Goal: Task Accomplishment & Management: Manage account settings

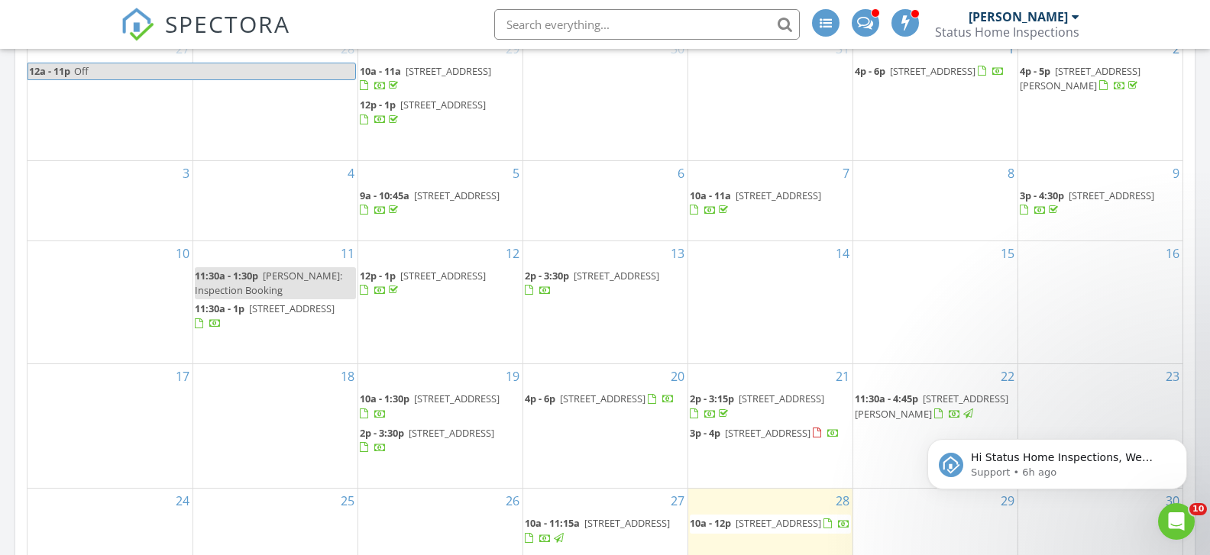
scroll to position [950, 0]
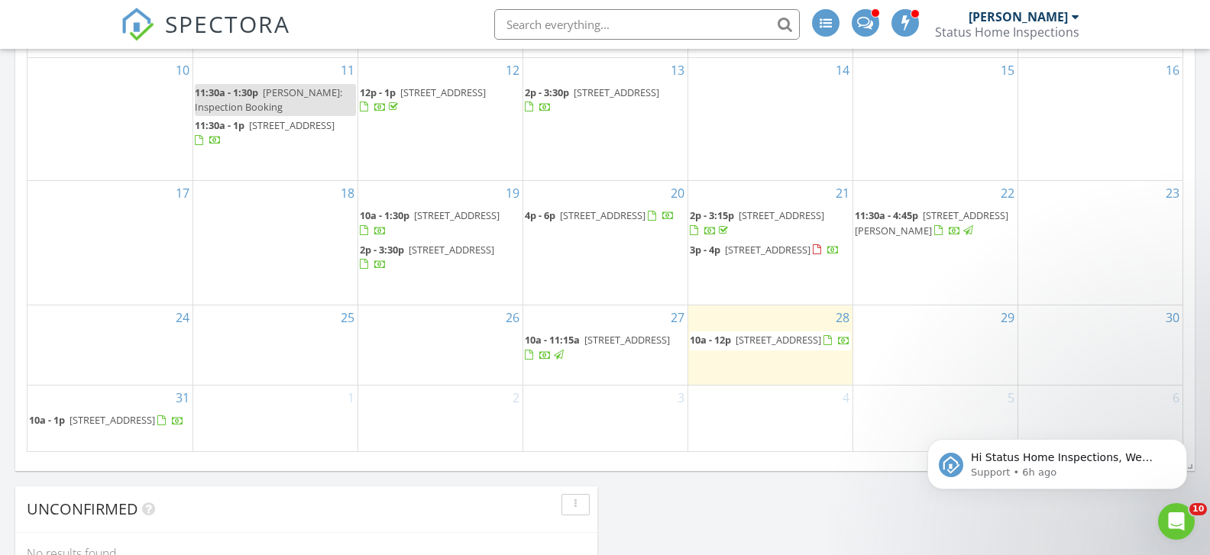
click at [725, 333] on span "10a - 12p" at bounding box center [710, 340] width 41 height 14
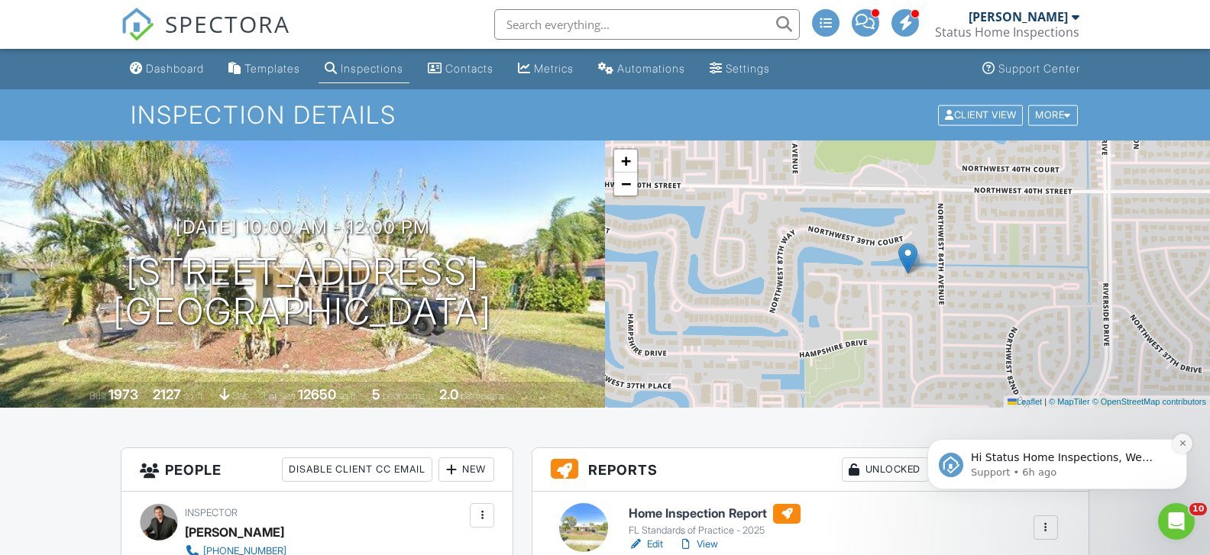
click at [1180, 447] on icon "Dismiss notification" at bounding box center [1183, 443] width 8 height 8
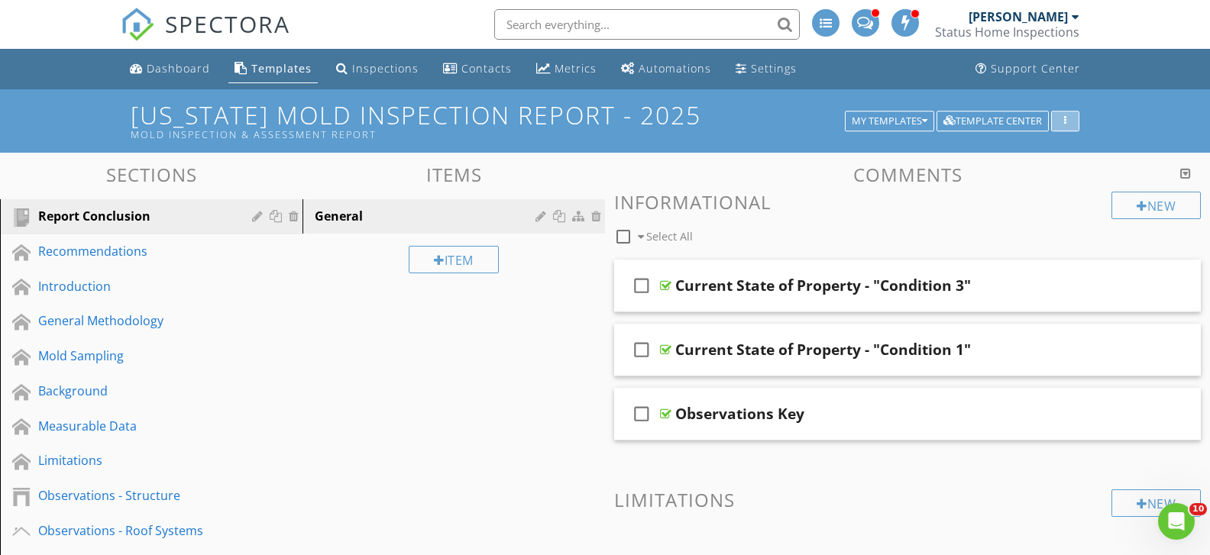
click at [1064, 127] on button "button" at bounding box center [1065, 121] width 28 height 21
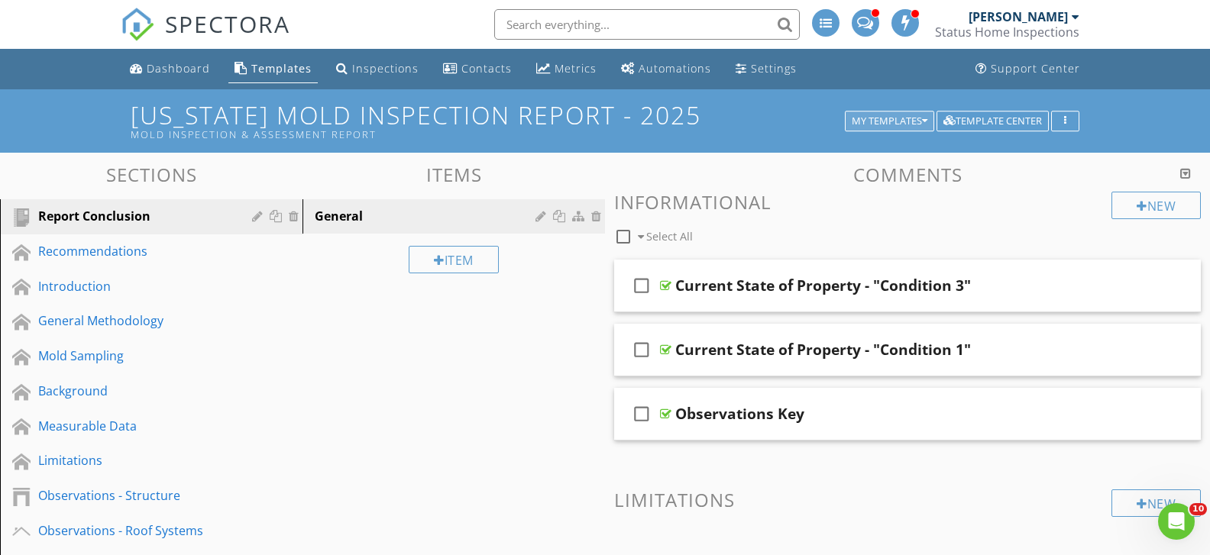
click at [913, 121] on div "My Templates" at bounding box center [890, 121] width 76 height 11
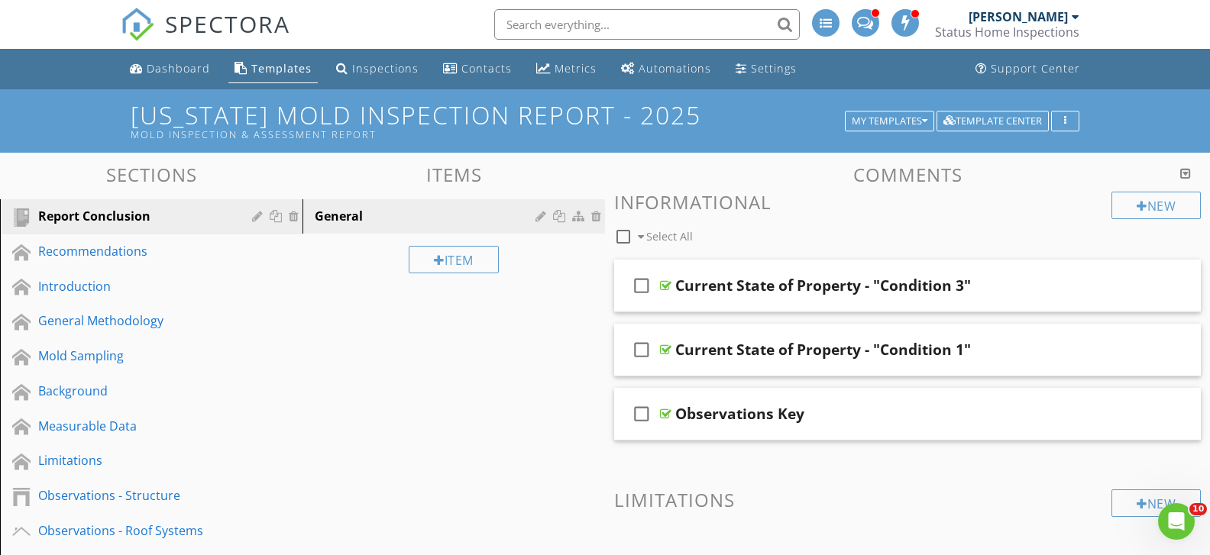
click at [1184, 171] on div at bounding box center [1185, 173] width 11 height 12
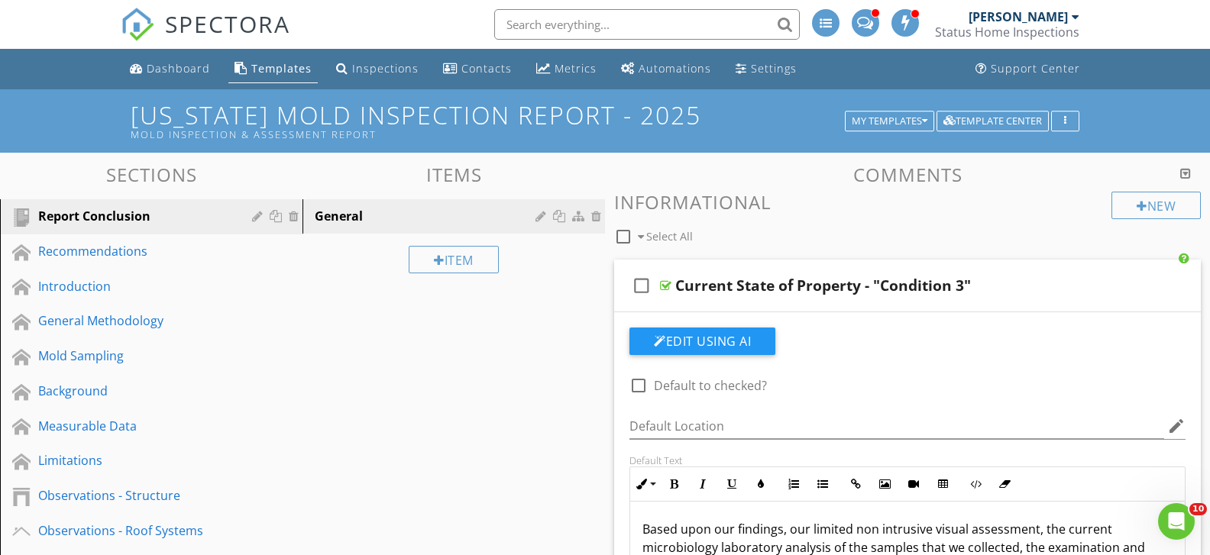
click at [1184, 171] on div at bounding box center [1185, 173] width 11 height 12
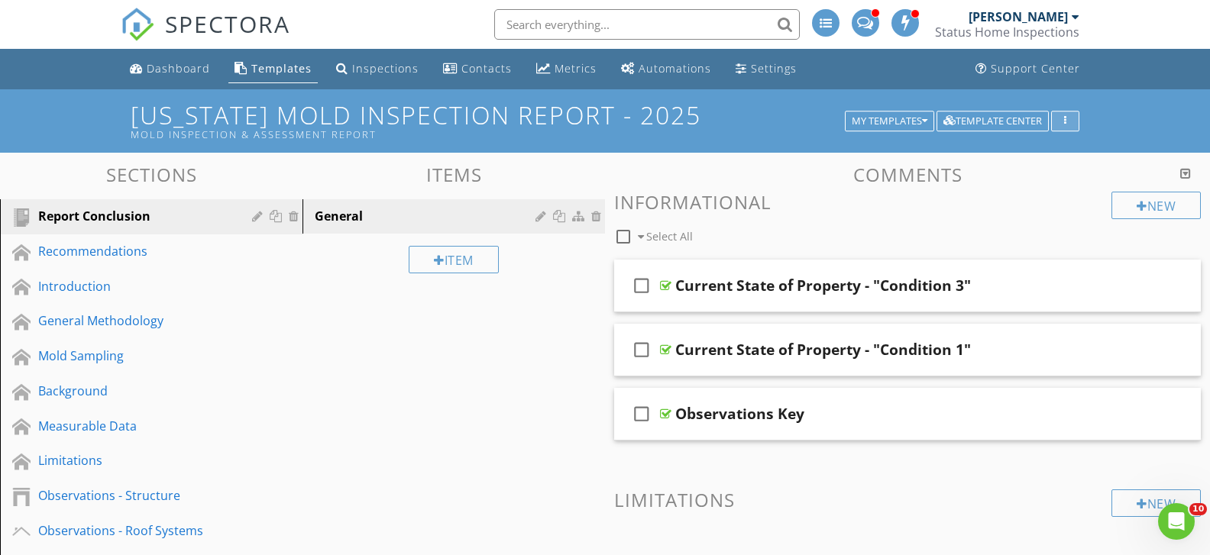
click at [1058, 124] on div "button" at bounding box center [1065, 121] width 15 height 11
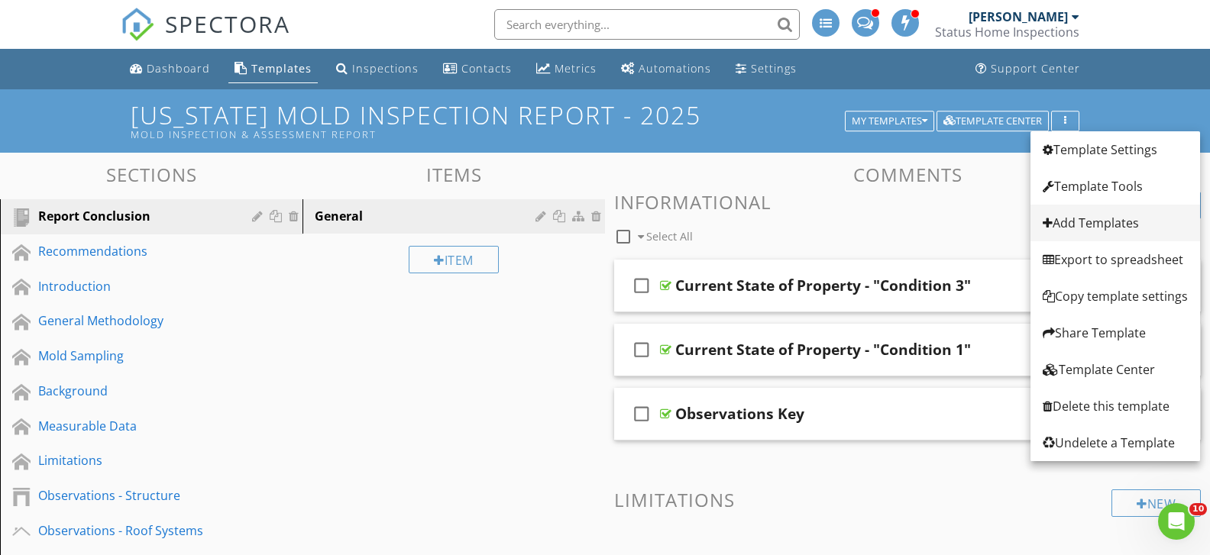
click at [1050, 217] on div at bounding box center [1048, 223] width 10 height 12
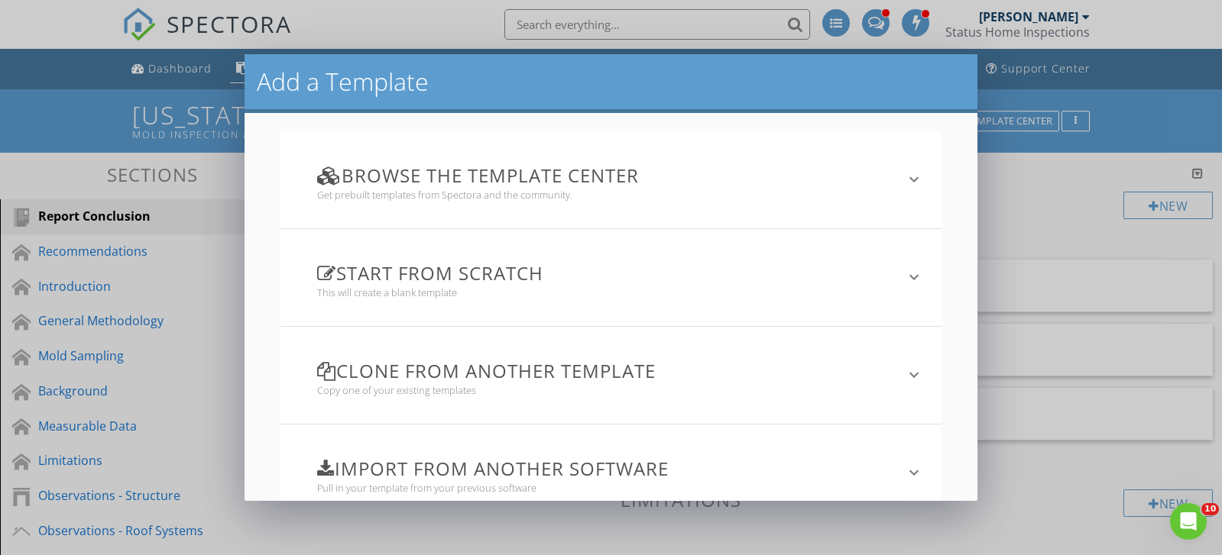
click at [590, 377] on h3 "Clone from another template" at bounding box center [602, 371] width 570 height 21
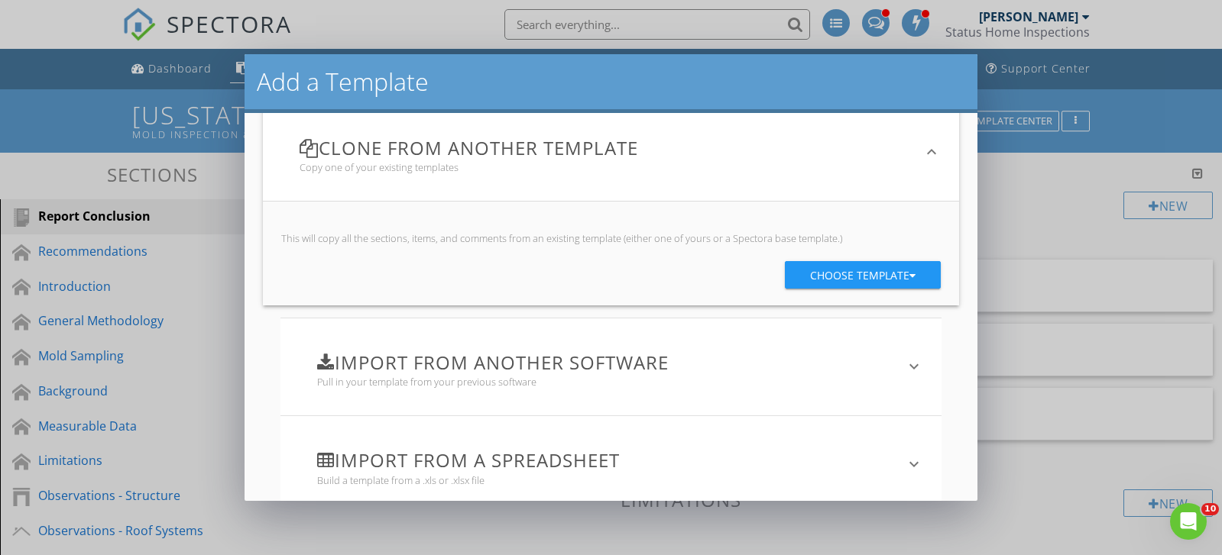
scroll to position [162, 0]
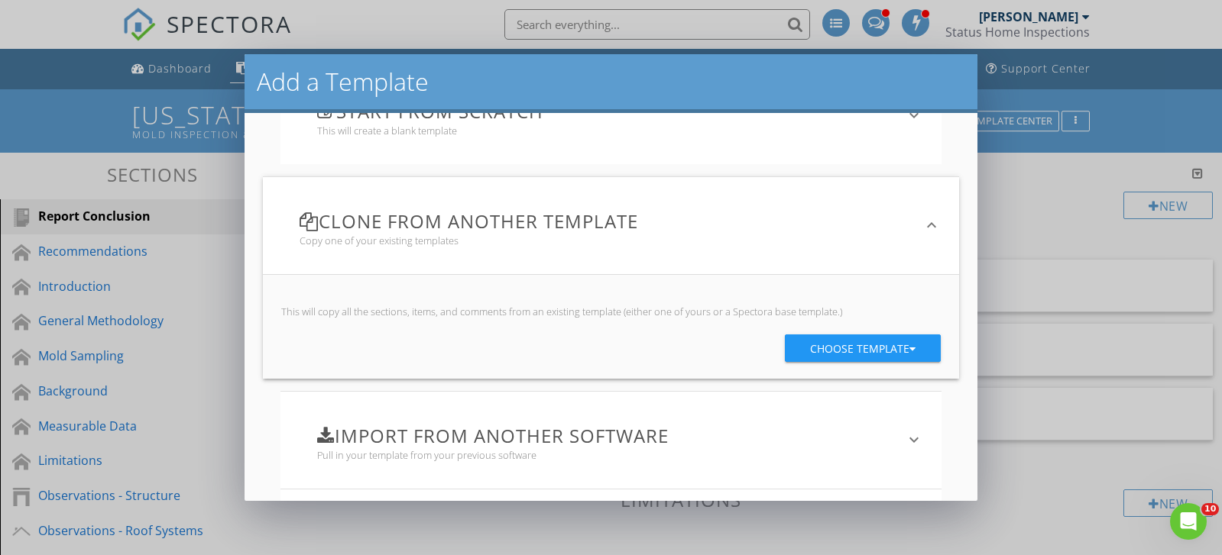
click at [885, 349] on div "Choose template" at bounding box center [862, 349] width 105 height 28
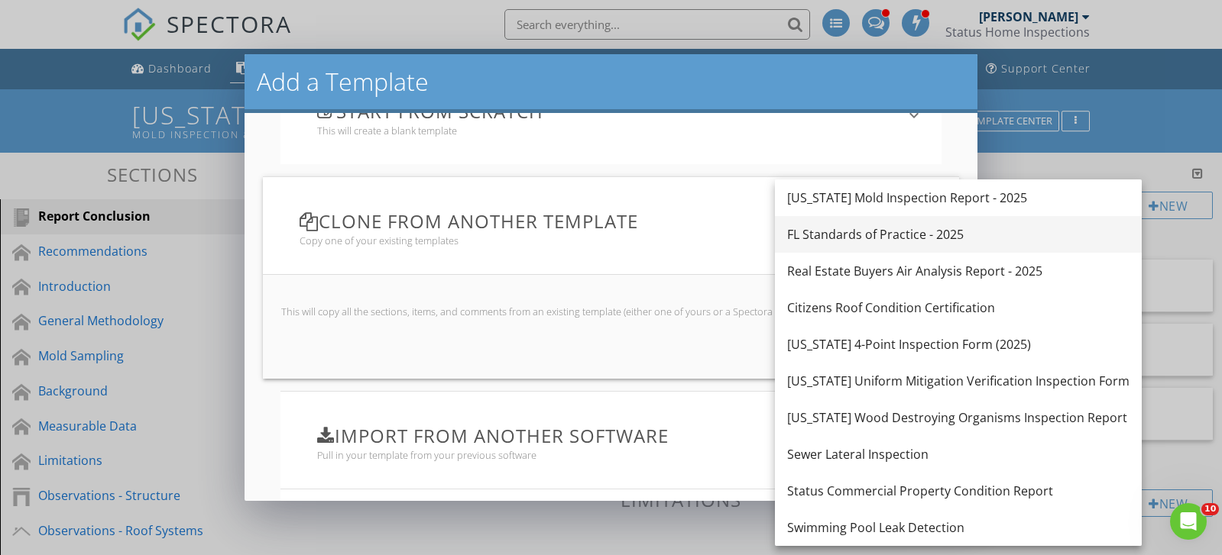
click at [918, 230] on div "FL Standards of Practice - 2025" at bounding box center [958, 234] width 342 height 18
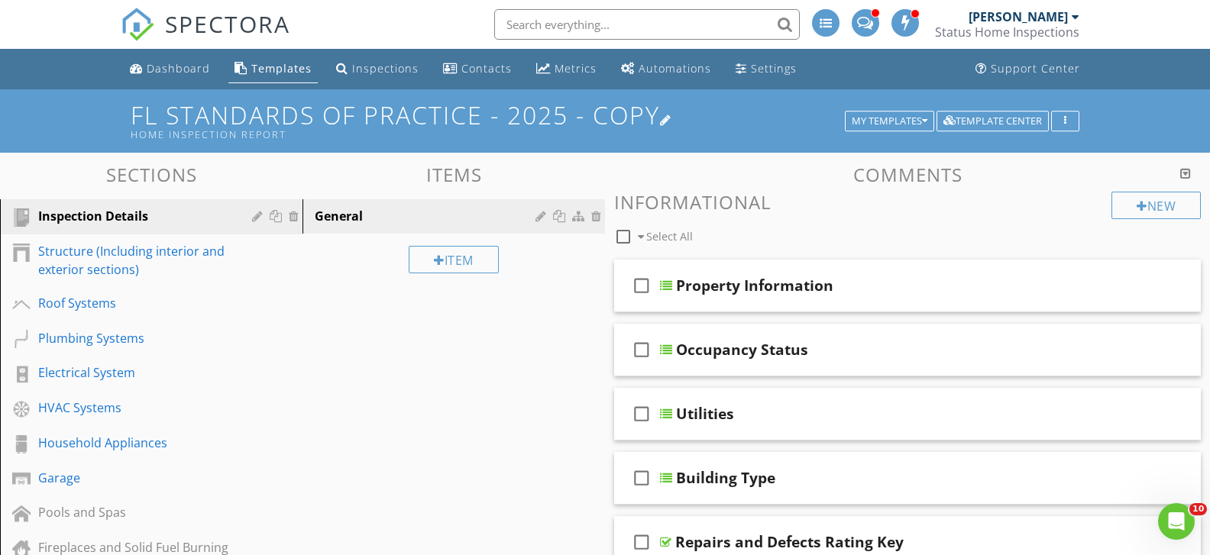
click at [672, 115] on div at bounding box center [666, 120] width 12 height 12
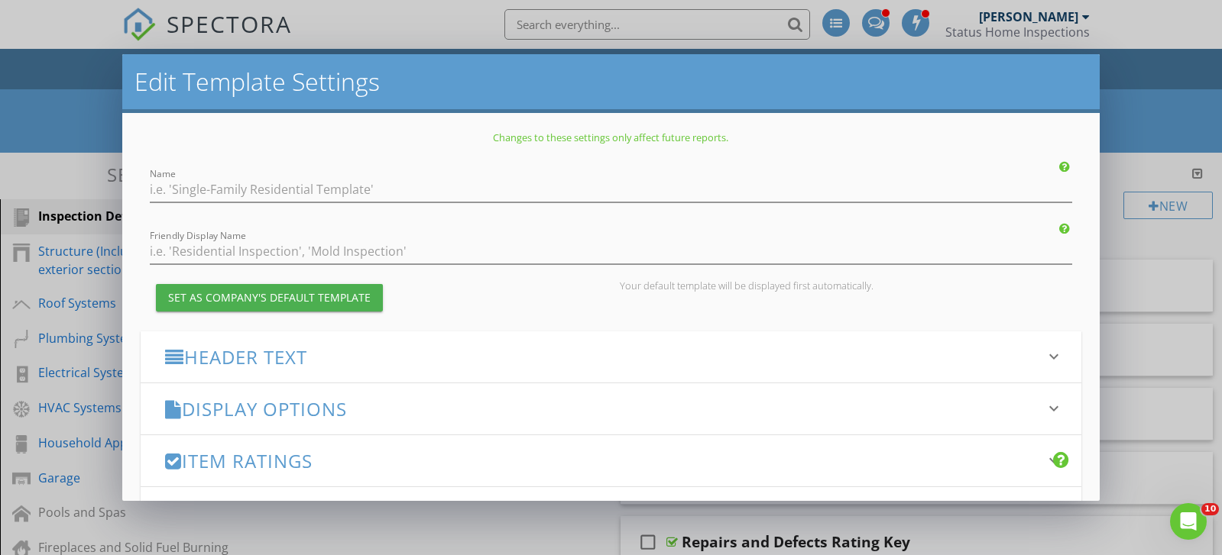
type input "FL Standards of Practice - 2025 - Copy"
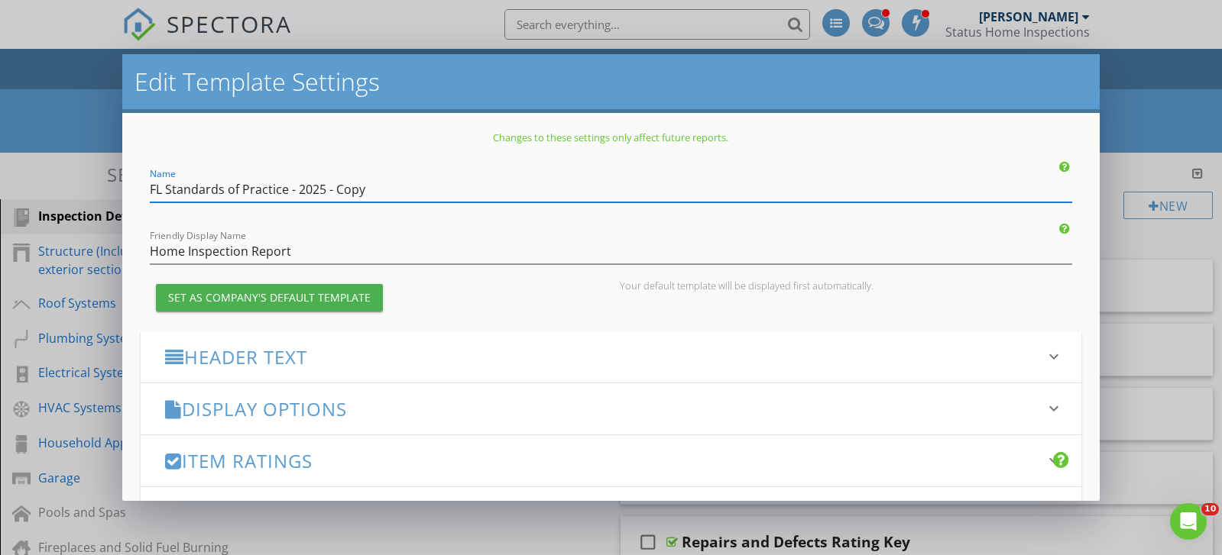
click at [363, 192] on input "FL Standards of Practice - 2025 - Copy" at bounding box center [611, 189] width 922 height 25
click at [152, 250] on input "Home Inspection Report" at bounding box center [611, 251] width 922 height 25
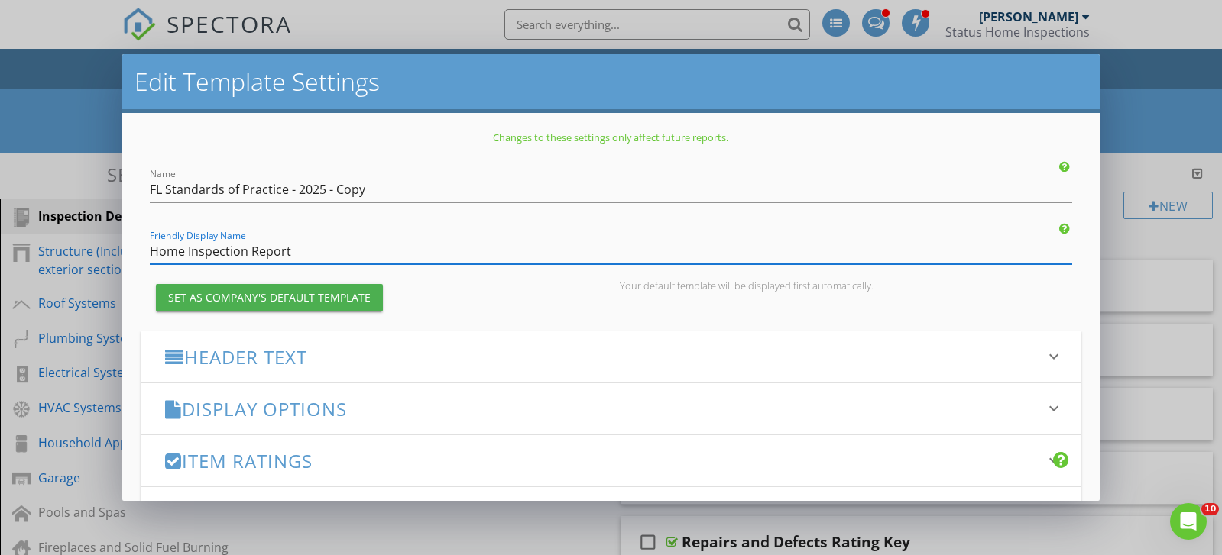
drag, startPoint x: 151, startPoint y: 250, endPoint x: 183, endPoint y: 250, distance: 32.1
click at [183, 250] on input "Home Inspection Report" at bounding box center [611, 251] width 922 height 25
type input "Pre-Listing Inspection Report"
click at [176, 188] on input "FL Standards of Practice - 2025 - Copy" at bounding box center [611, 189] width 922 height 25
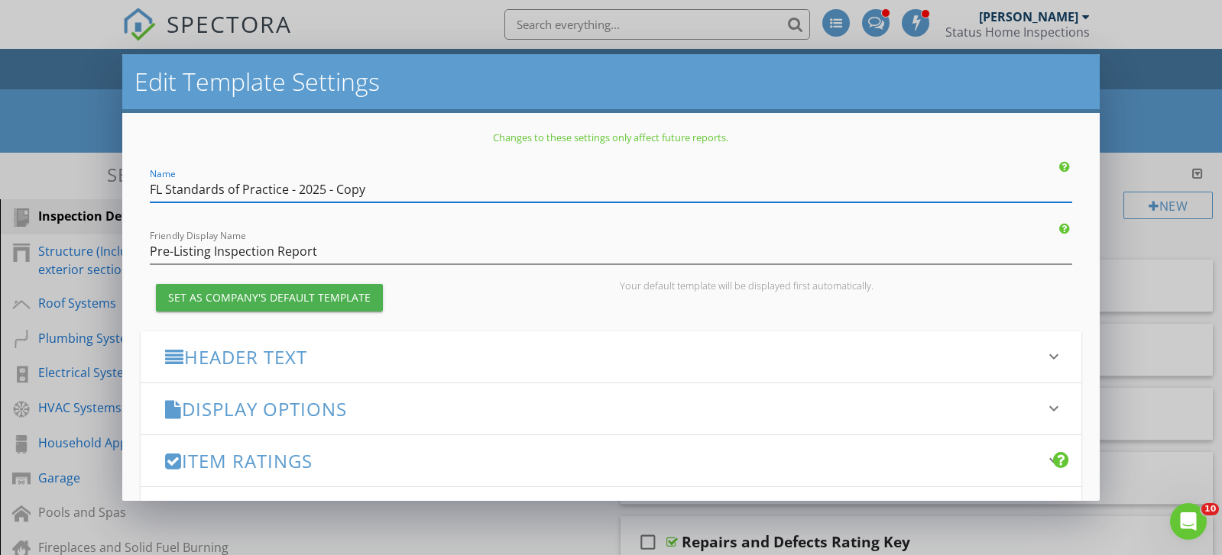
drag, startPoint x: 365, startPoint y: 189, endPoint x: 336, endPoint y: 188, distance: 29.0
click at [336, 188] on input "FL Standards of Practice - 2025 - Copy" at bounding box center [611, 189] width 922 height 25
click at [151, 191] on input "FL Standards of Practice - 2025" at bounding box center [611, 189] width 922 height 25
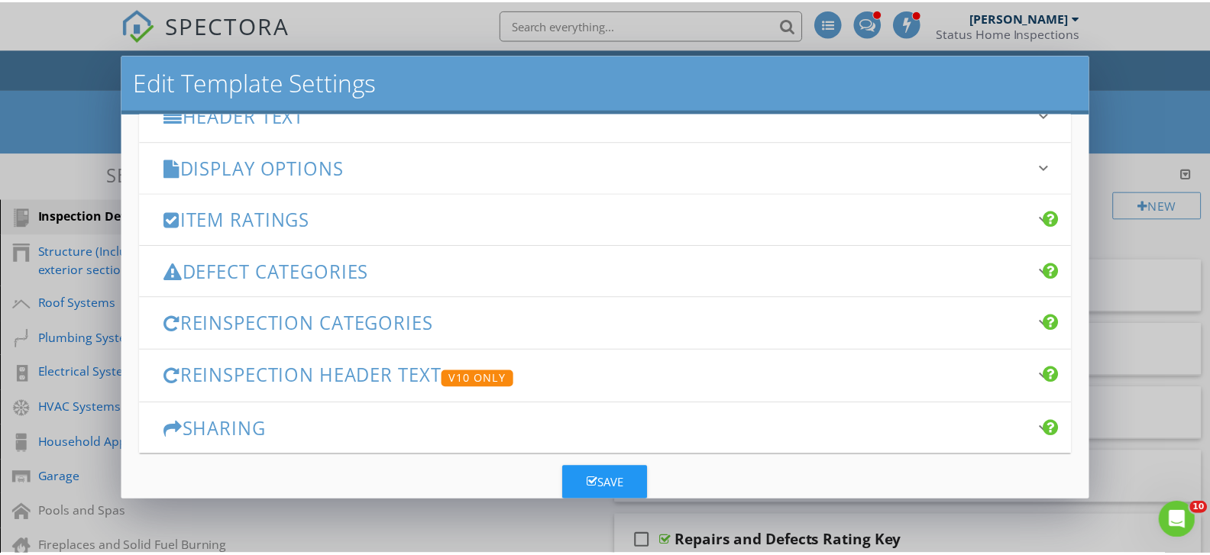
scroll to position [273, 0]
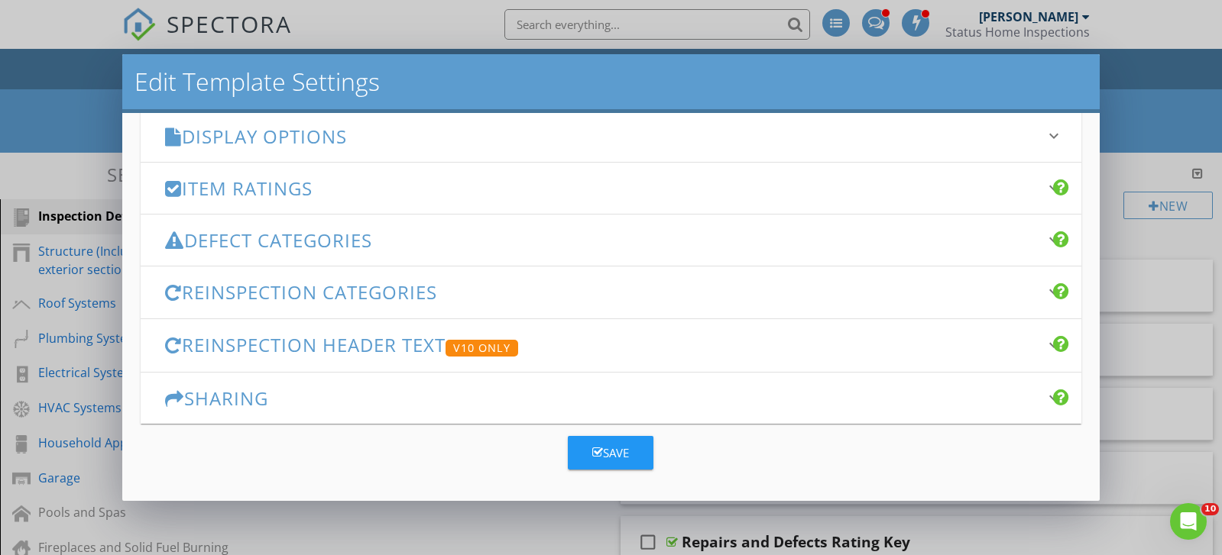
type input "Pre Listing - FL Standards of Practice - 2025"
click at [624, 448] on button "Save" at bounding box center [611, 453] width 86 height 34
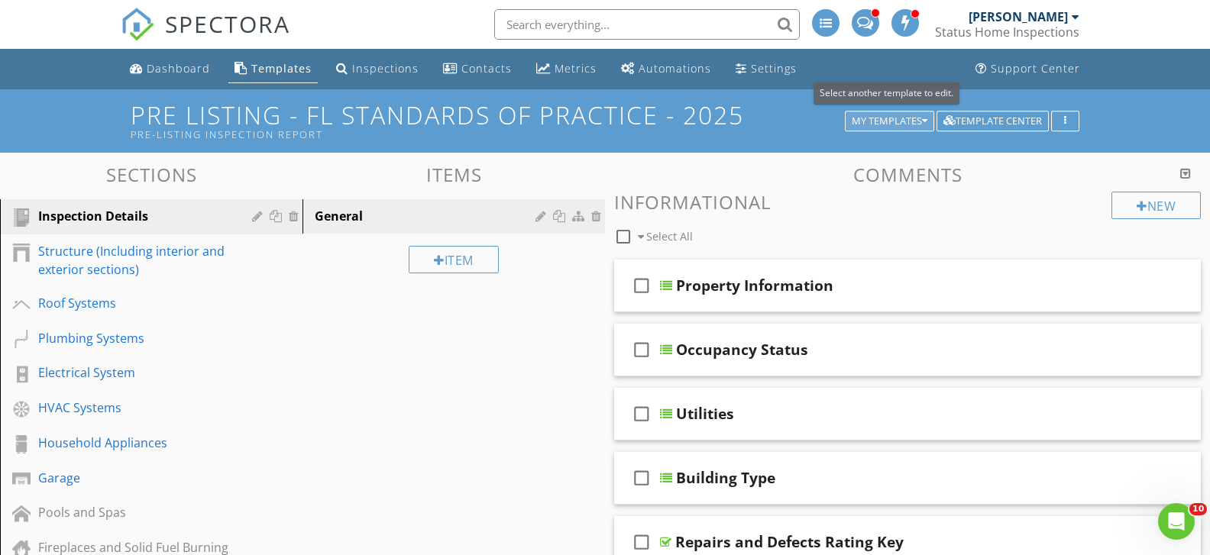
click at [882, 124] on div "My Templates" at bounding box center [890, 121] width 76 height 11
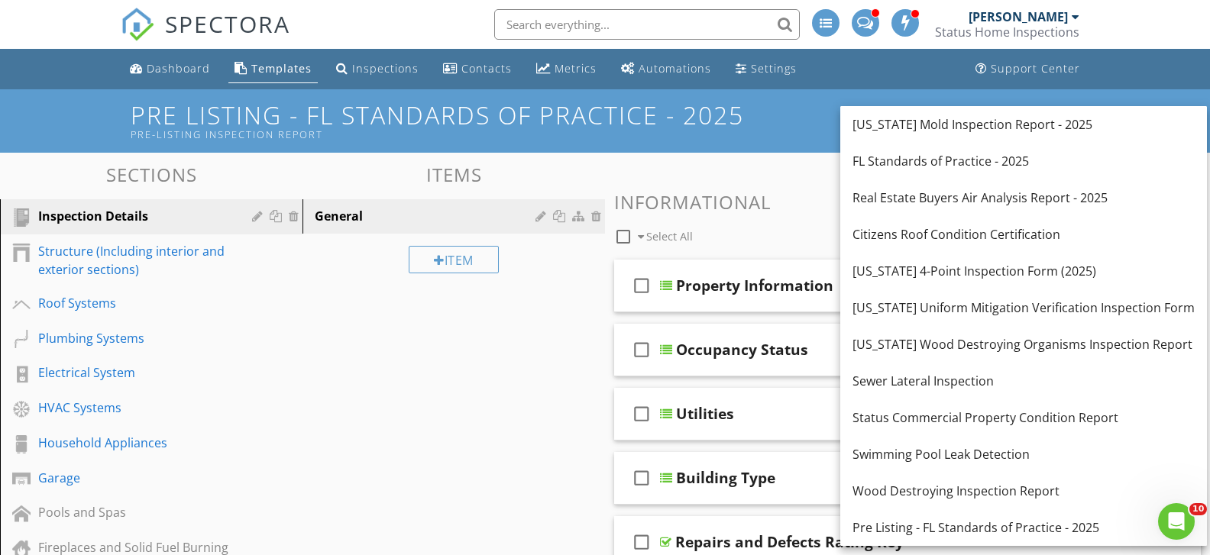
click at [534, 332] on div "Sections Inspection Details Structure (Including interior and exterior sections…" at bounding box center [605, 566] width 1210 height 827
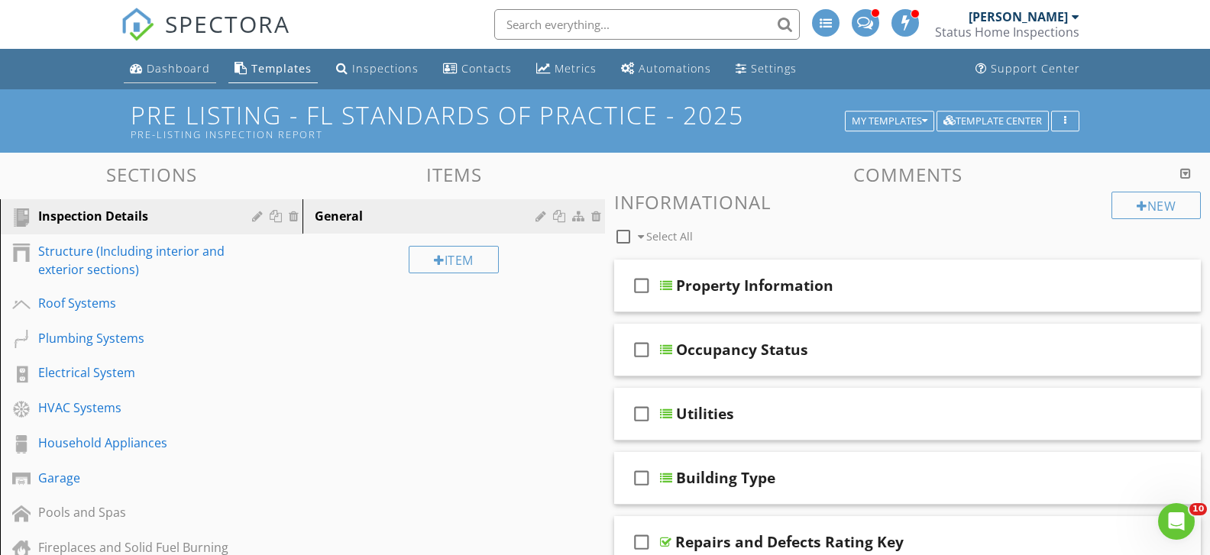
click at [174, 76] on link "Dashboard" at bounding box center [170, 69] width 92 height 28
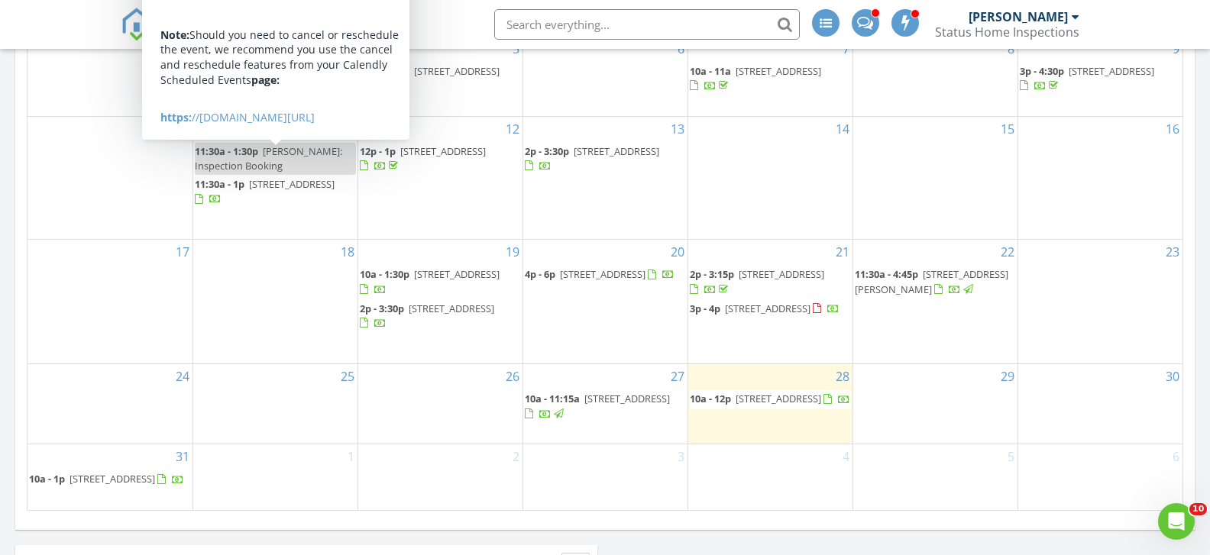
scroll to position [1008, 0]
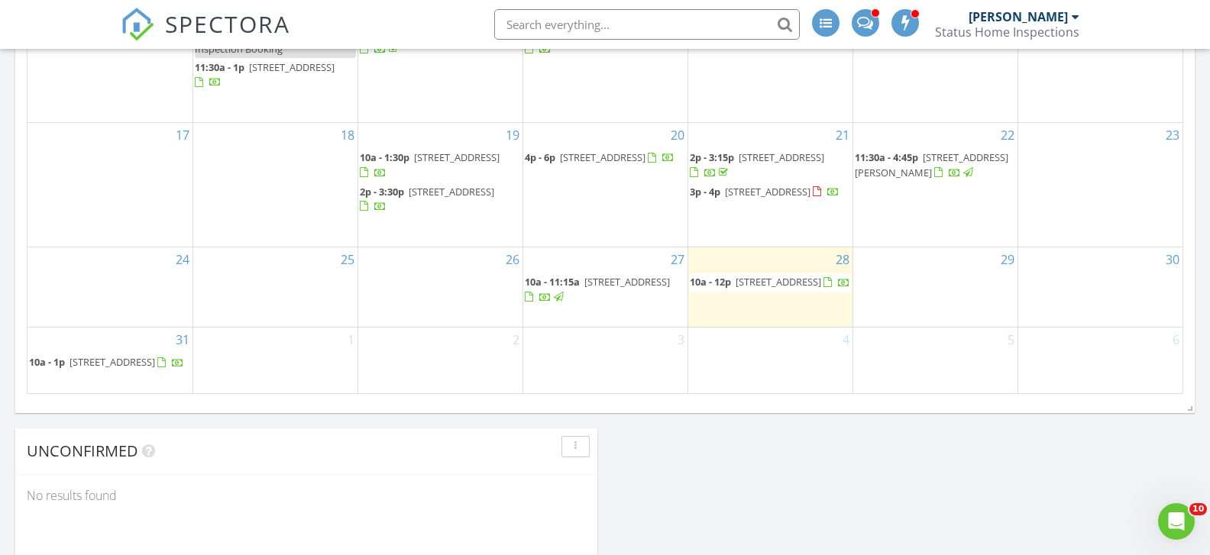
click at [736, 280] on span "8405 NW 38th St, Coral Springs 33065" at bounding box center [779, 282] width 86 height 14
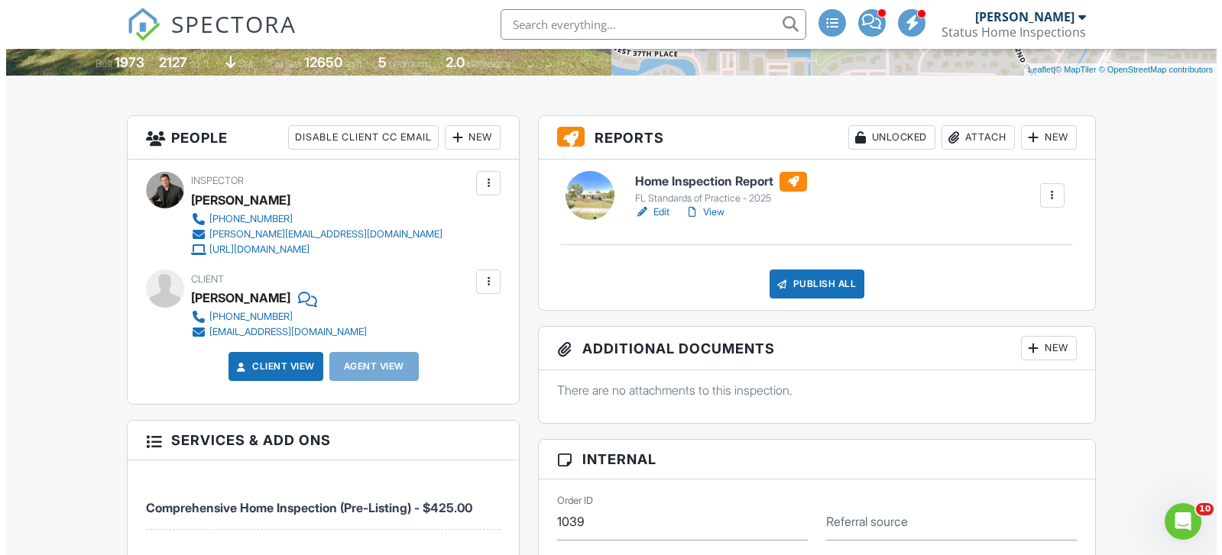
scroll to position [303, 0]
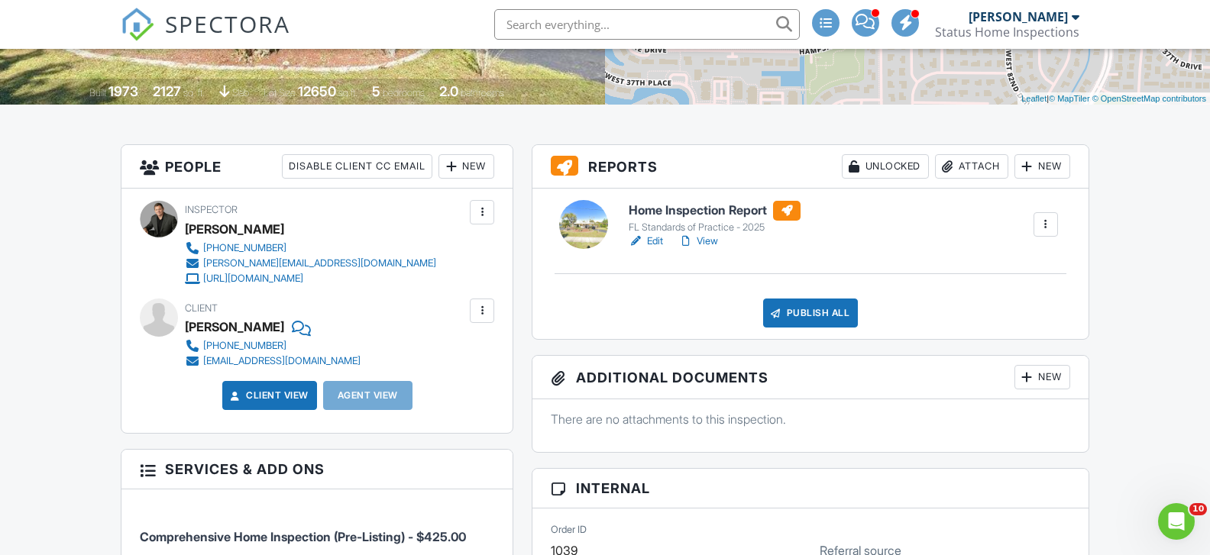
click at [1040, 226] on div at bounding box center [1045, 224] width 15 height 15
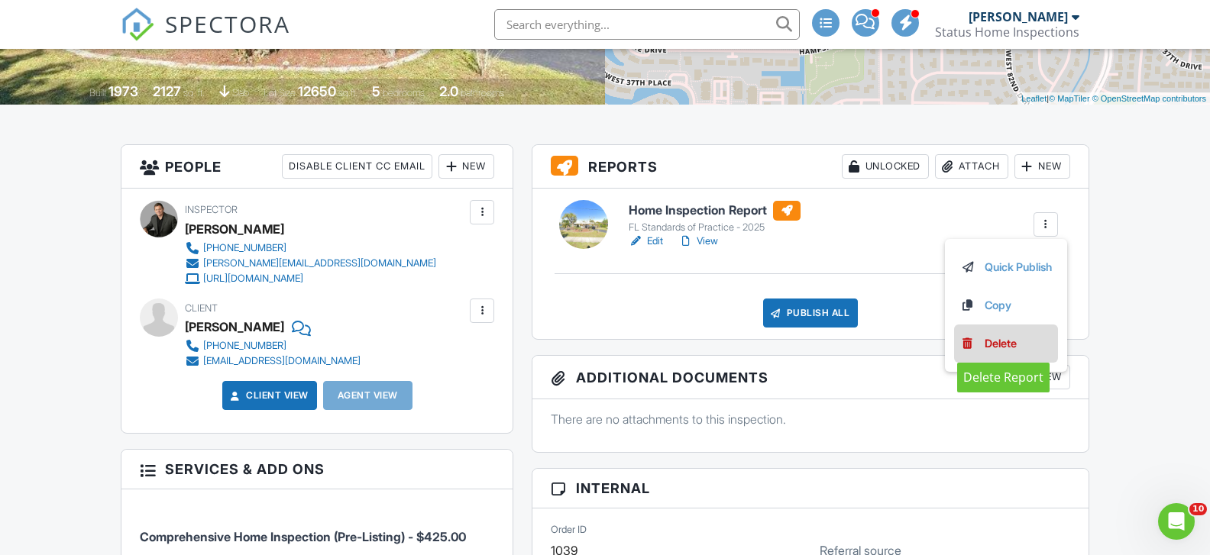
click at [993, 336] on div "Delete" at bounding box center [1001, 343] width 32 height 17
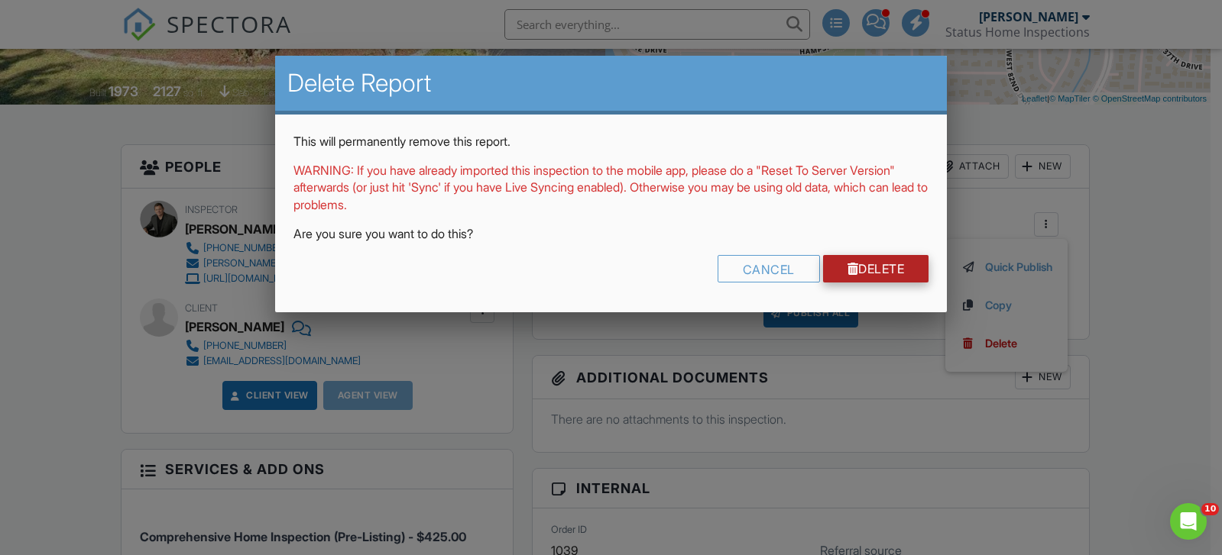
click at [893, 266] on link "Delete" at bounding box center [876, 269] width 106 height 28
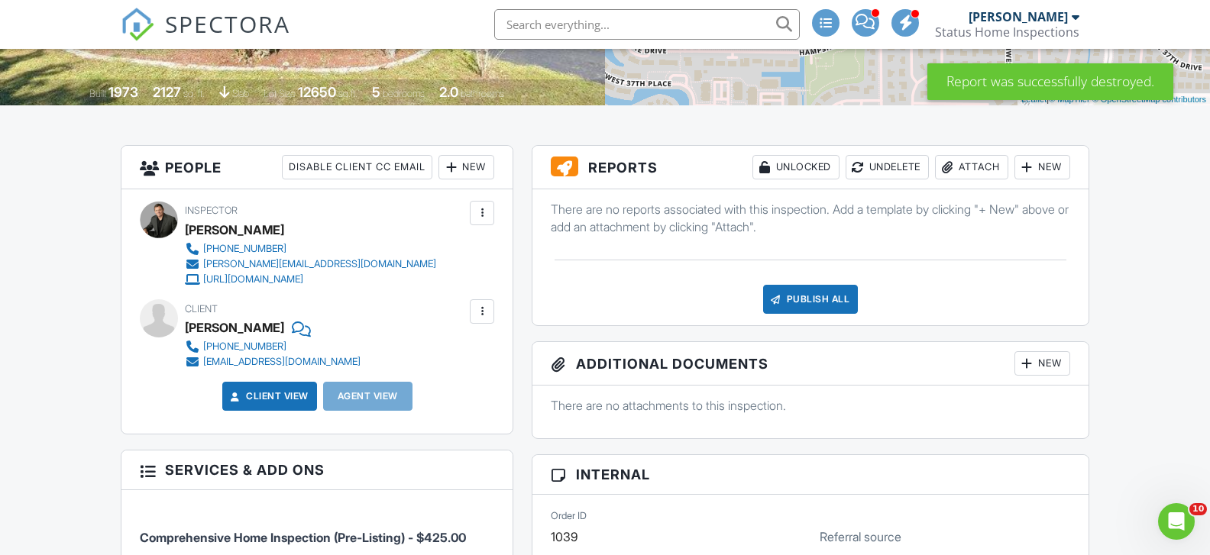
click at [1043, 168] on div "New" at bounding box center [1043, 167] width 56 height 24
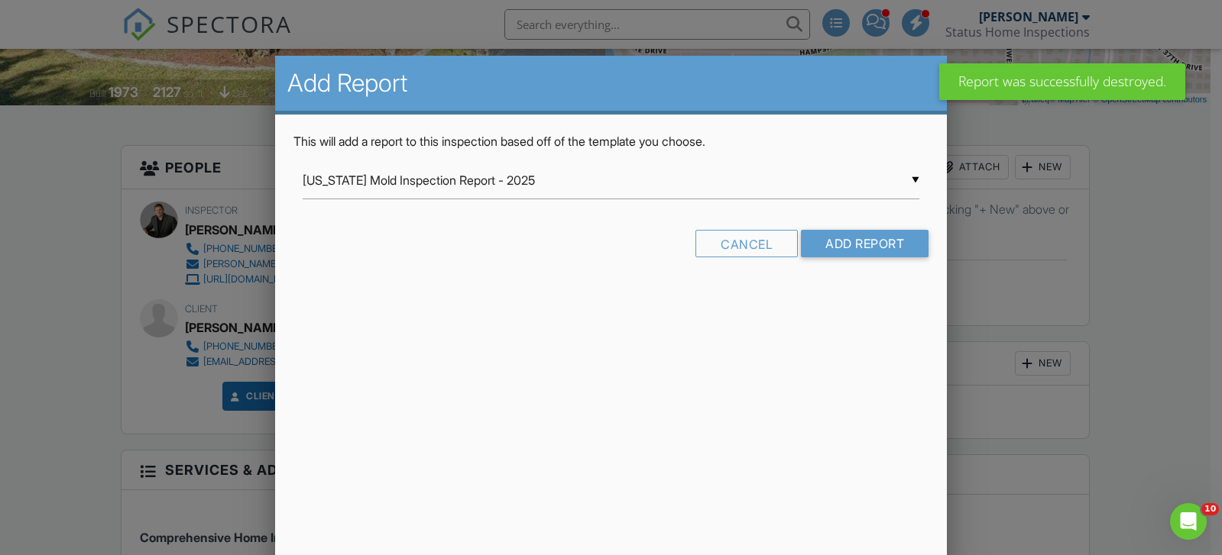
click at [775, 171] on input "[US_STATE] Mold Inspection Report - 2025" at bounding box center [611, 180] width 617 height 37
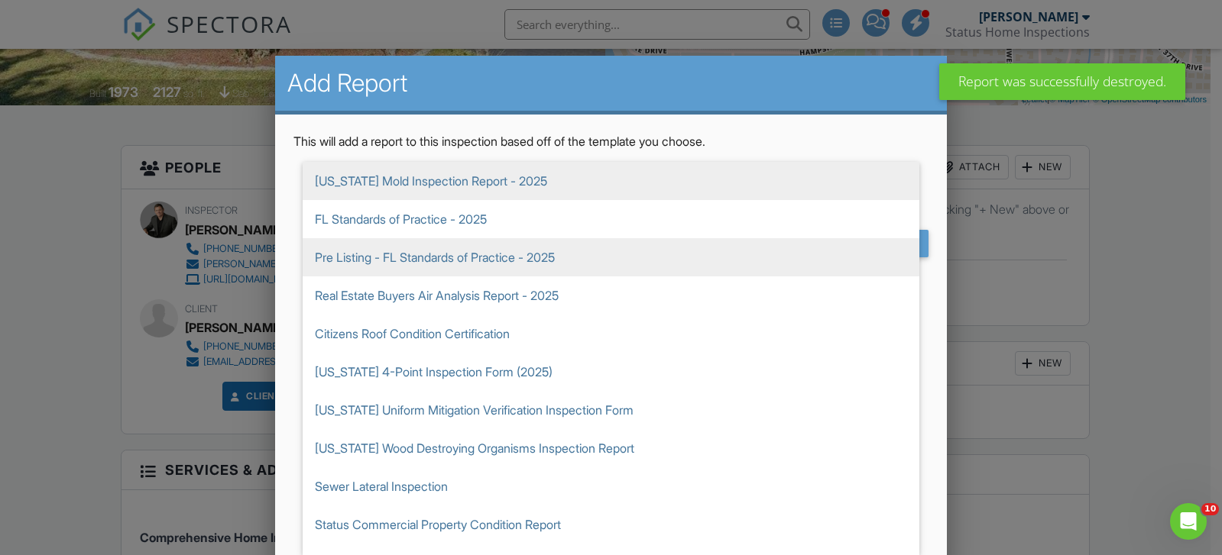
click at [439, 257] on span "Pre Listing - FL Standards of Practice - 2025" at bounding box center [611, 257] width 617 height 38
type input "Pre Listing - FL Standards of Practice - 2025"
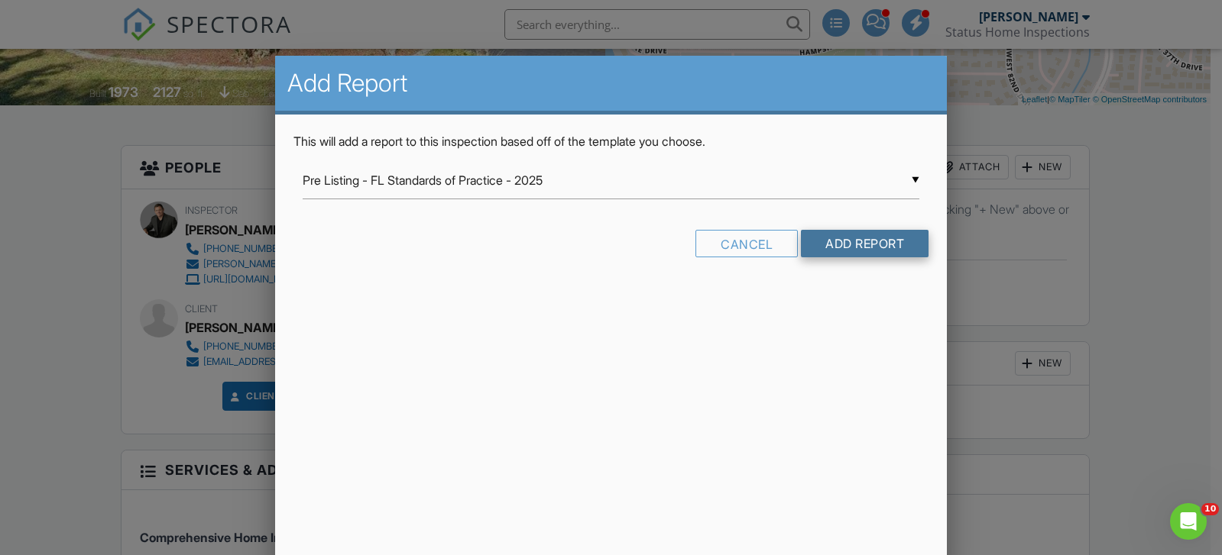
click at [856, 244] on input "Add Report" at bounding box center [865, 244] width 128 height 28
